Goal: Information Seeking & Learning: Learn about a topic

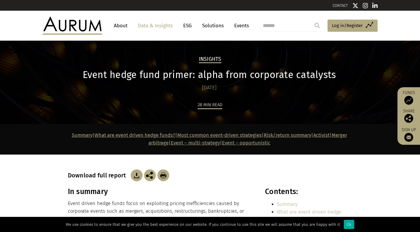
click at [157, 26] on link "Data & Insights" at bounding box center [155, 25] width 41 height 11
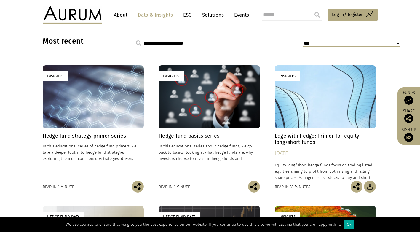
scroll to position [128, 0]
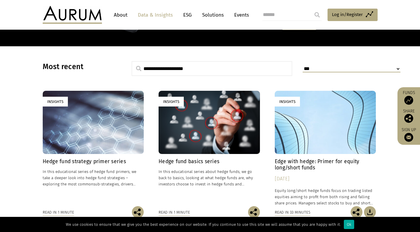
click at [326, 68] on select "**********" at bounding box center [352, 68] width 98 height 7
click at [220, 71] on input "text" at bounding box center [212, 68] width 161 height 15
type input "********"
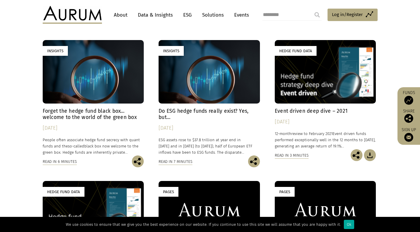
scroll to position [771, 0]
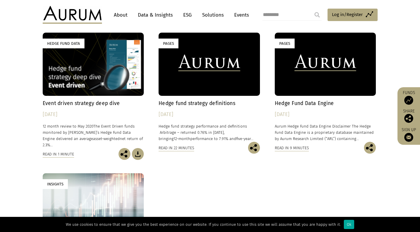
click at [232, 75] on div "Pages" at bounding box center [209, 64] width 101 height 63
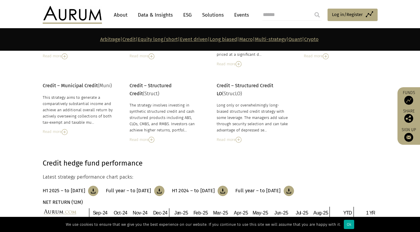
scroll to position [1314, 0]
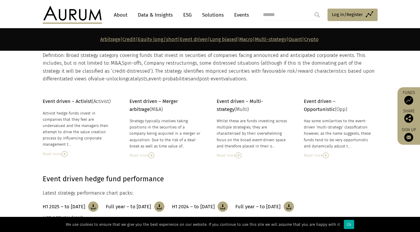
click at [64, 151] on img at bounding box center [65, 154] width 6 height 6
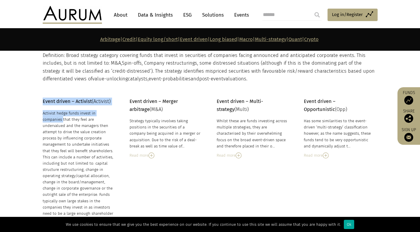
drag, startPoint x: 42, startPoint y: 114, endPoint x: 90, endPoint y: 113, distance: 48.0
click at [90, 113] on div "Event driven – Activist (Activist) Activist hedge funds invest in companies tha…" at bounding box center [210, 165] width 347 height 134
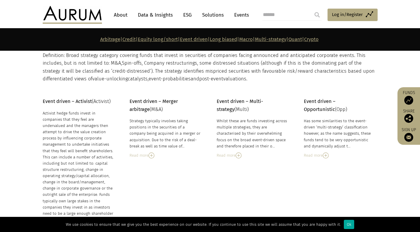
drag, startPoint x: 90, startPoint y: 113, endPoint x: 80, endPoint y: 126, distance: 17.1
click at [97, 127] on div "Activist hedge funds invest in companies that they feel are undervalued and the…" at bounding box center [79, 166] width 72 height 113
drag, startPoint x: 76, startPoint y: 163, endPoint x: 99, endPoint y: 170, distance: 24.4
click at [99, 170] on div "Activist hedge funds invest in companies that they feel are undervalued and the…" at bounding box center [79, 166] width 72 height 113
drag, startPoint x: 99, startPoint y: 170, endPoint x: 96, endPoint y: 183, distance: 13.7
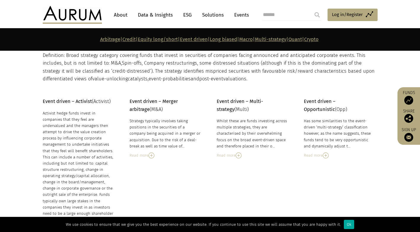
click at [96, 183] on div "Activist hedge funds invest in companies that they feel are undervalued and the…" at bounding box center [79, 166] width 72 height 113
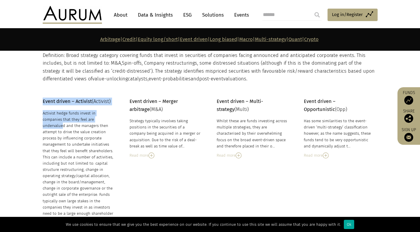
drag, startPoint x: 42, startPoint y: 113, endPoint x: 69, endPoint y: 122, distance: 28.3
click at [69, 122] on div "Event driven – Activist (Activist) Activist hedge funds invest in companies tha…" at bounding box center [210, 165] width 347 height 134
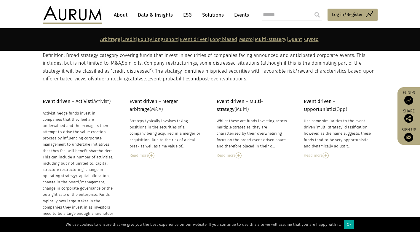
drag, startPoint x: 69, startPoint y: 122, endPoint x: 88, endPoint y: 135, distance: 22.7
click at [88, 135] on div "Activist hedge funds invest in companies that they feel are undervalued and the…" at bounding box center [79, 166] width 72 height 113
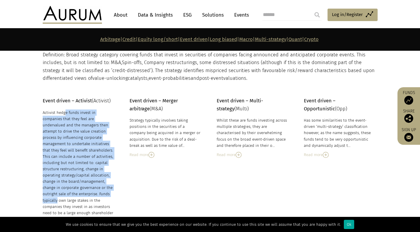
scroll to position [1343, 0]
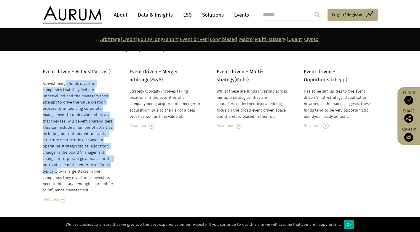
drag, startPoint x: 44, startPoint y: 113, endPoint x: 100, endPoint y: 184, distance: 91.0
click at [100, 184] on div "Activist hedge funds invest in companies that they feel are undervalued and the…" at bounding box center [79, 136] width 72 height 113
copy div "Activist hedge funds invest in companies that they feel are undervalued and the…"
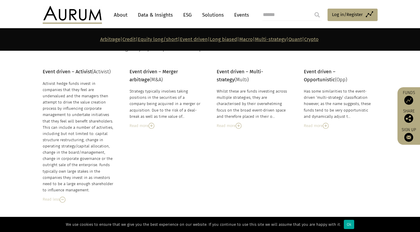
click at [167, 151] on div "Event driven – Activist (Activist) Activist hedge funds invest in companies tha…" at bounding box center [210, 135] width 347 height 134
